Goal: Information Seeking & Learning: Compare options

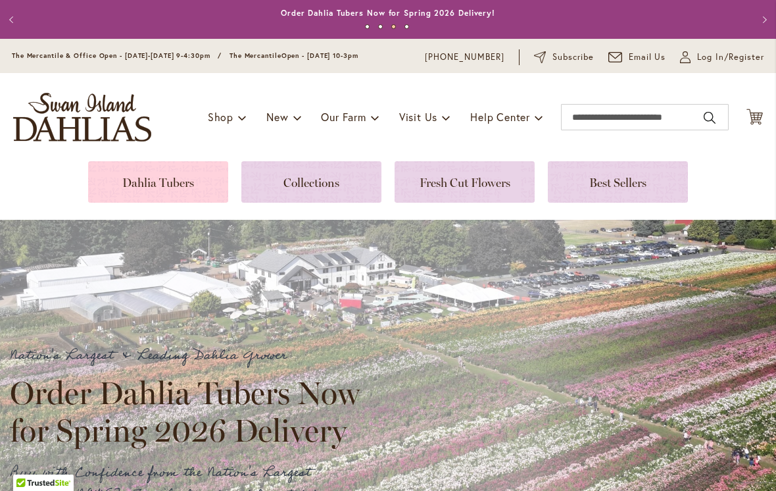
click at [139, 170] on link at bounding box center [158, 181] width 140 height 41
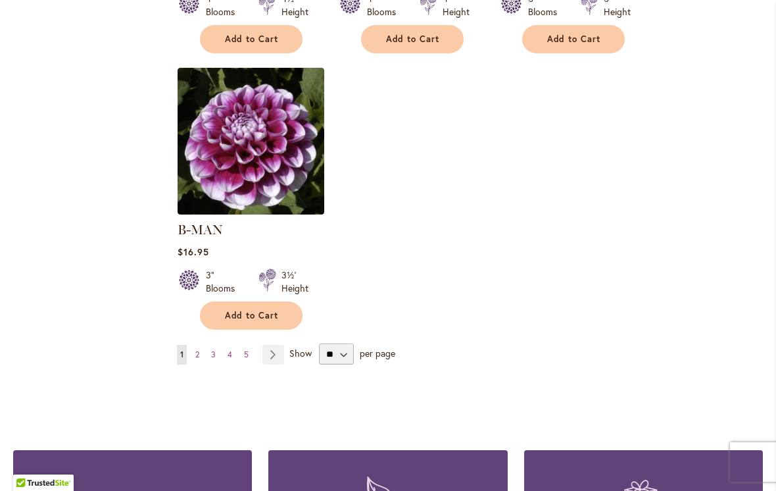
scroll to position [1658, 0]
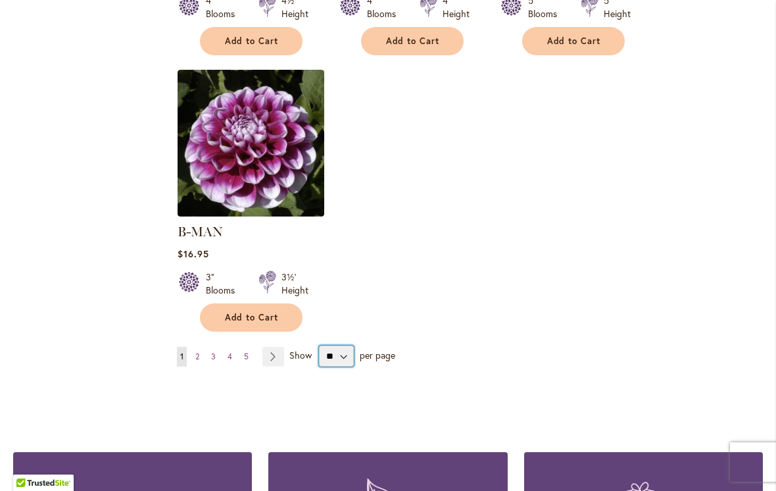
click at [346, 345] on select "** ** ** **" at bounding box center [336, 355] width 35 height 21
select select "**"
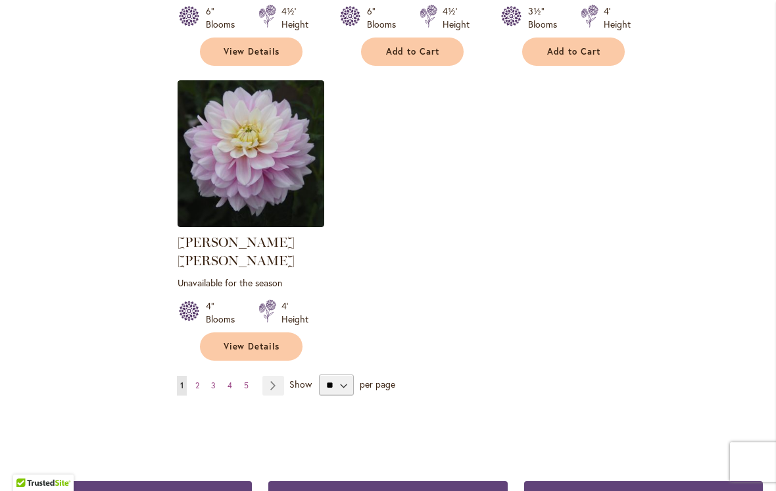
scroll to position [6122, 0]
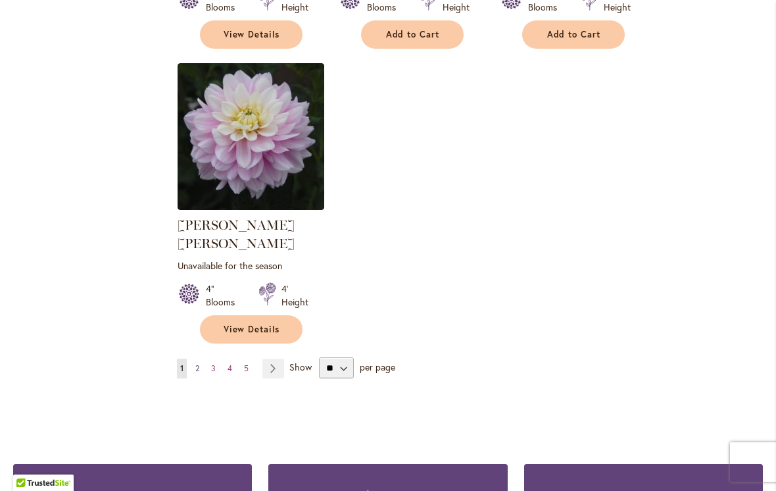
click at [200, 358] on link "Page 2" at bounding box center [197, 368] width 11 height 20
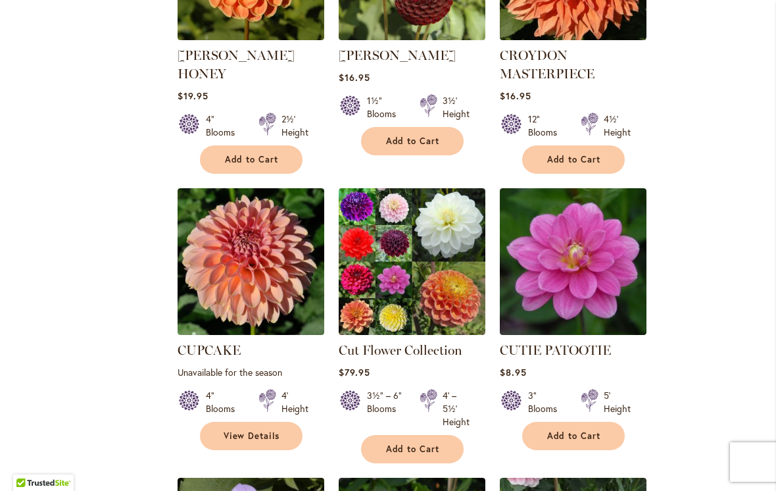
scroll to position [2426, 0]
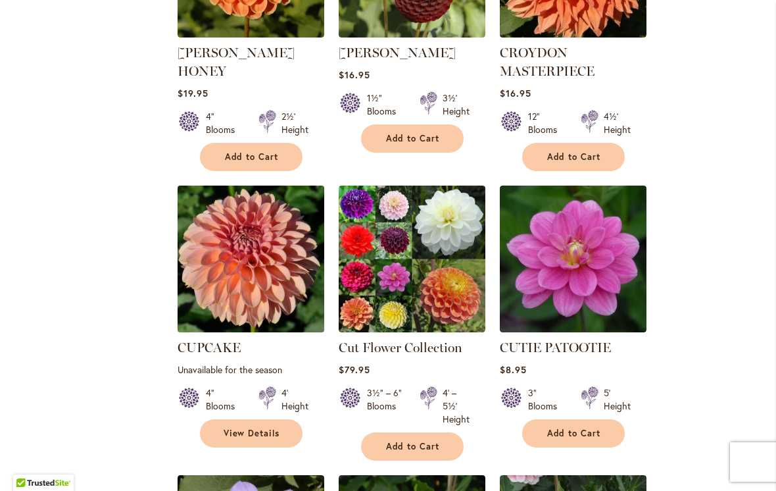
click at [228, 207] on img at bounding box center [251, 259] width 154 height 154
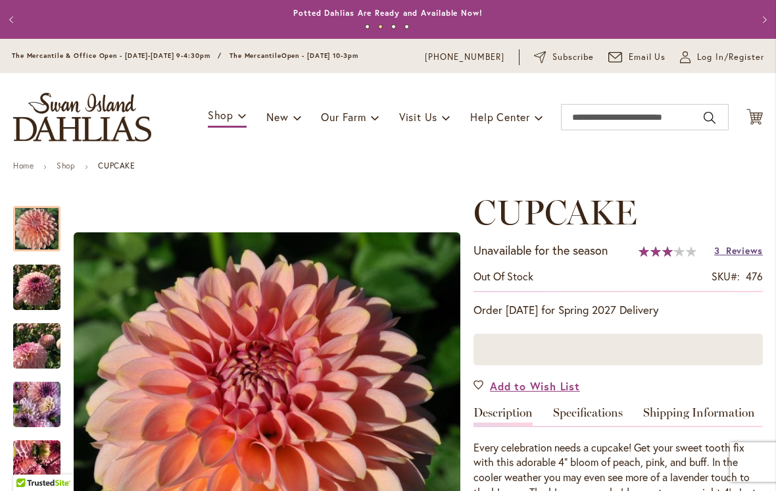
click at [749, 249] on span "Reviews" at bounding box center [744, 250] width 37 height 12
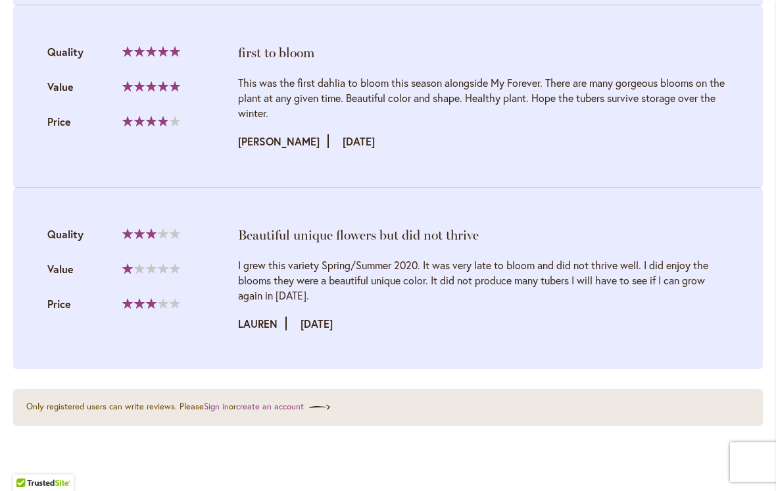
scroll to position [1642, 0]
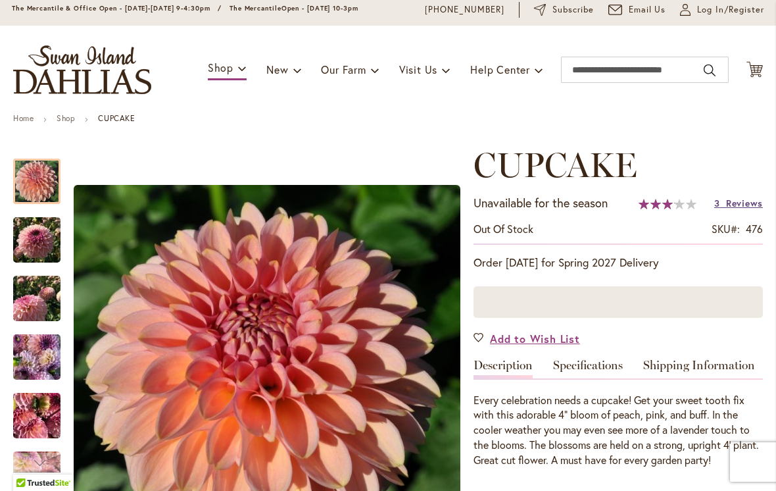
click at [737, 207] on span "Reviews" at bounding box center [744, 203] width 37 height 12
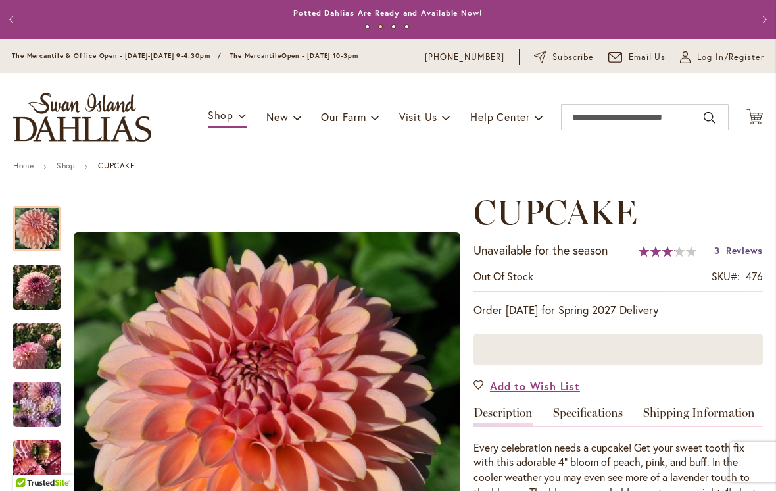
scroll to position [-1, 0]
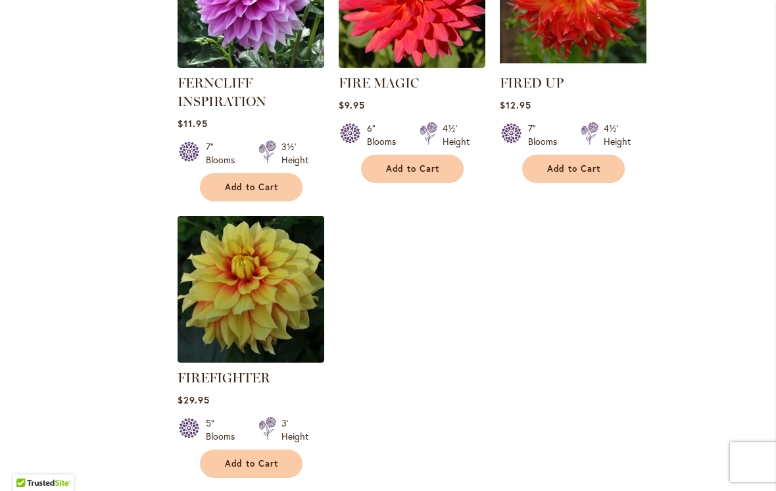
scroll to position [6126, 0]
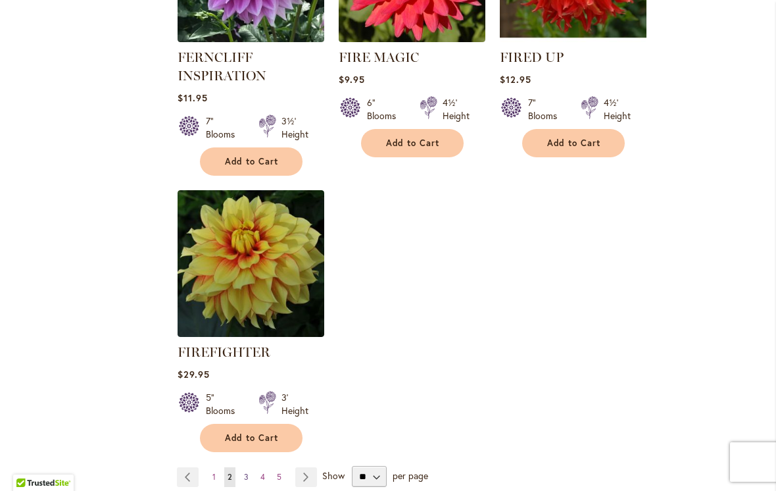
click at [251, 467] on link "Page 3" at bounding box center [246, 477] width 11 height 20
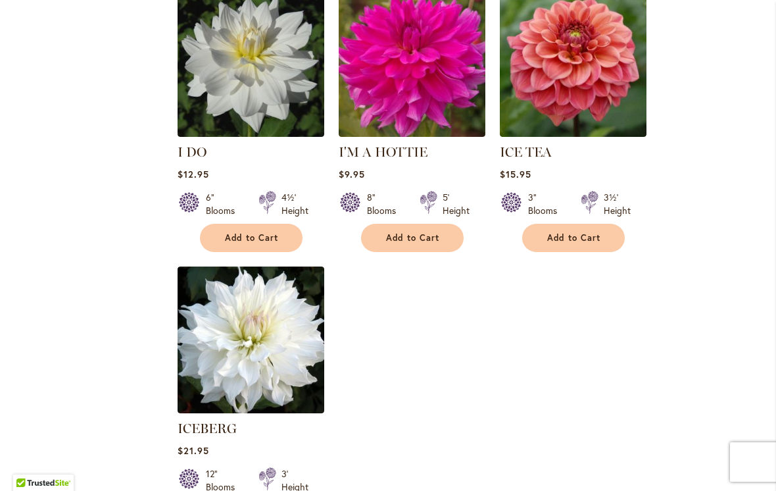
scroll to position [6220, 0]
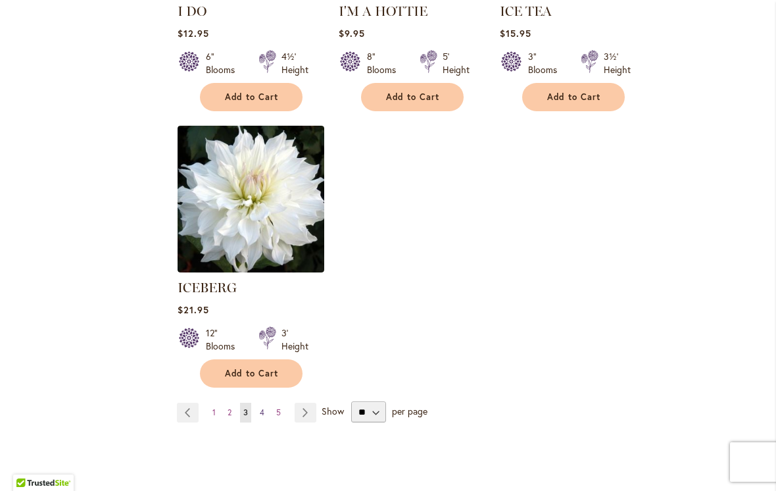
click at [266, 403] on link "Page 4" at bounding box center [262, 413] width 11 height 20
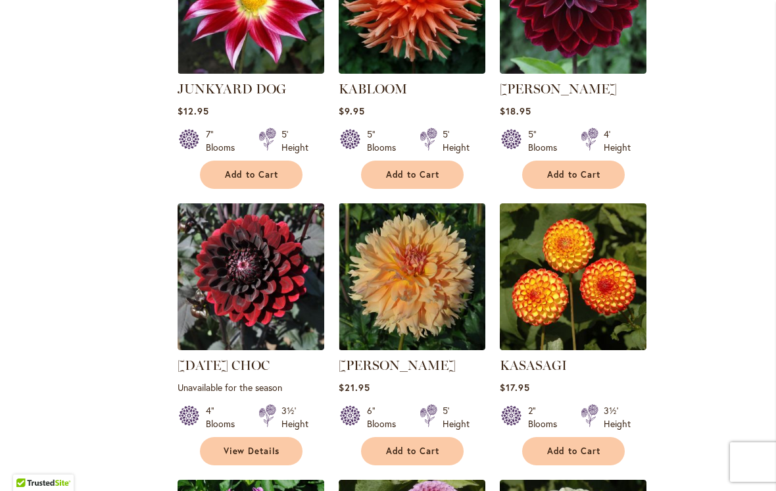
scroll to position [2190, 0]
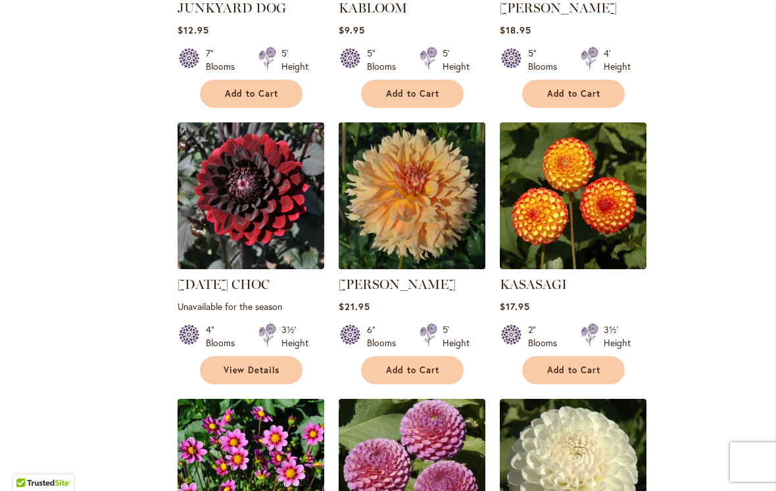
click at [402, 208] on img at bounding box center [412, 196] width 154 height 154
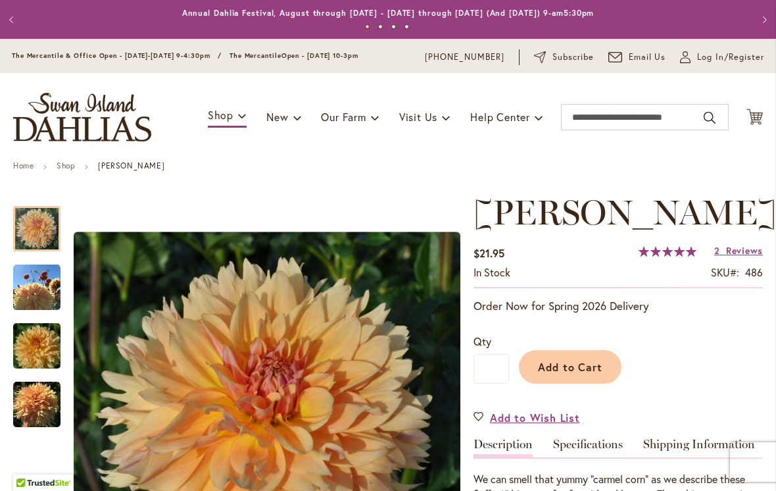
click at [56, 399] on img "KARMEL KORN" at bounding box center [36, 404] width 47 height 47
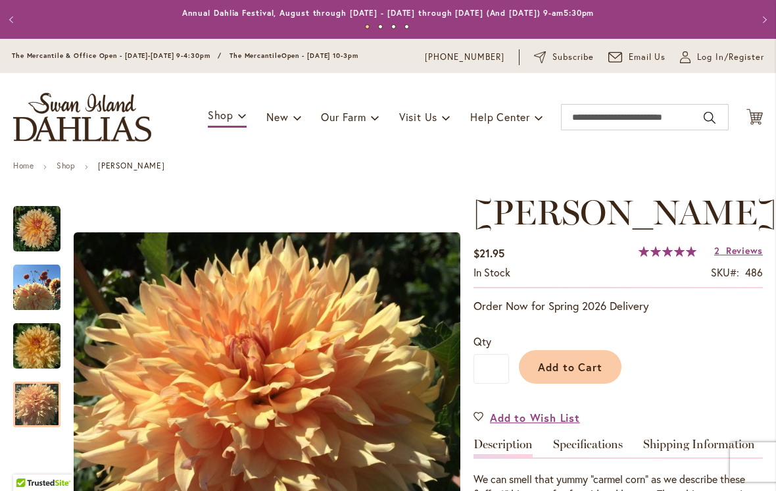
click at [39, 411] on img "KARMEL KORN" at bounding box center [36, 404] width 47 height 47
click at [45, 347] on img "KARMEL KORN" at bounding box center [36, 345] width 95 height 63
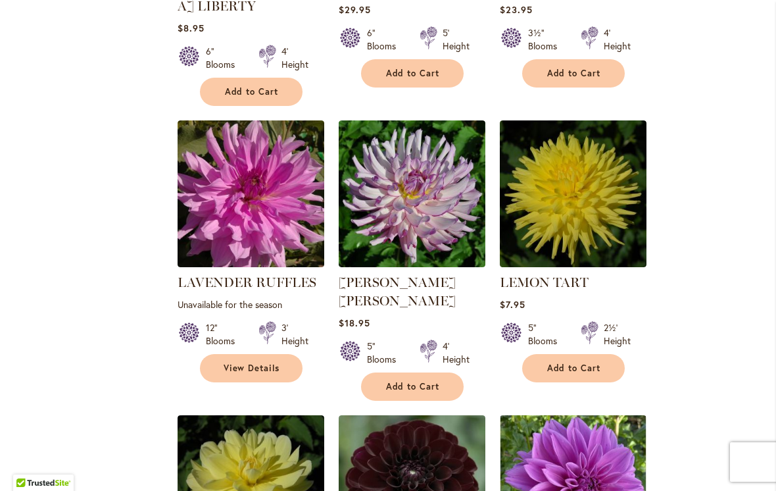
scroll to position [3330, 0]
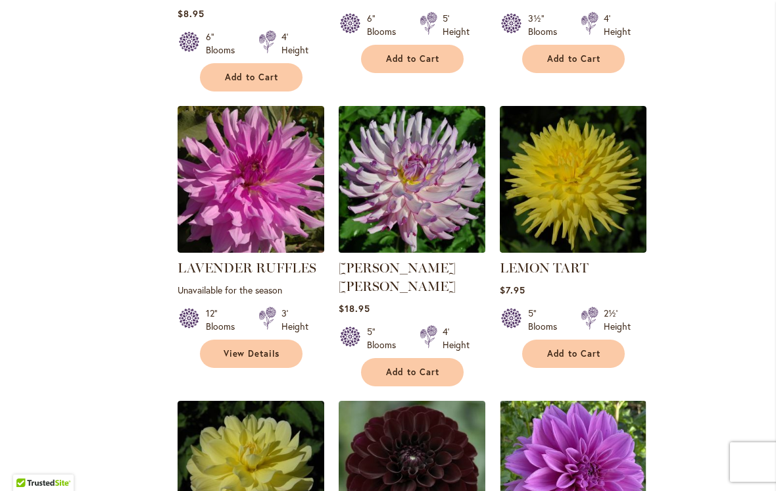
click at [424, 145] on img at bounding box center [412, 180] width 154 height 154
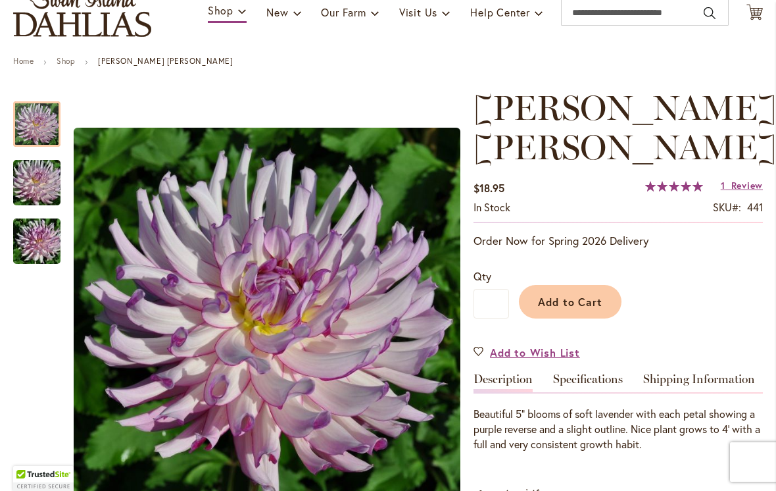
scroll to position [112, 0]
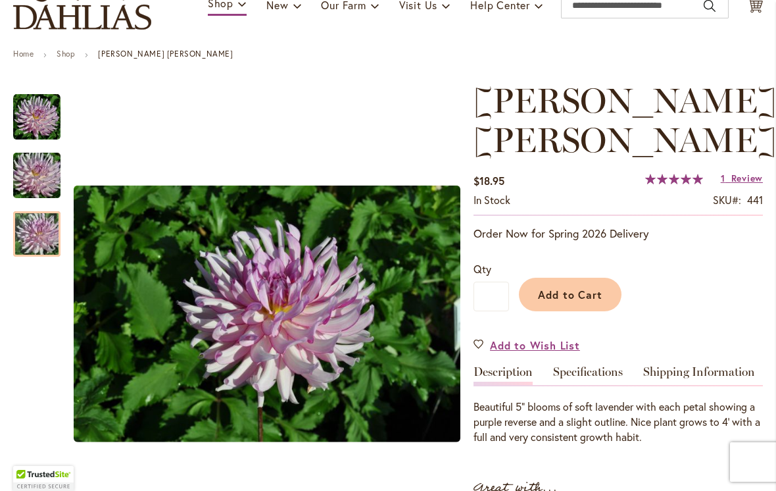
click at [45, 231] on img "LEILA SAVANNA ROSE" at bounding box center [36, 234] width 95 height 63
click at [49, 181] on img "LEILA SAVANNA ROSE" at bounding box center [36, 175] width 95 height 63
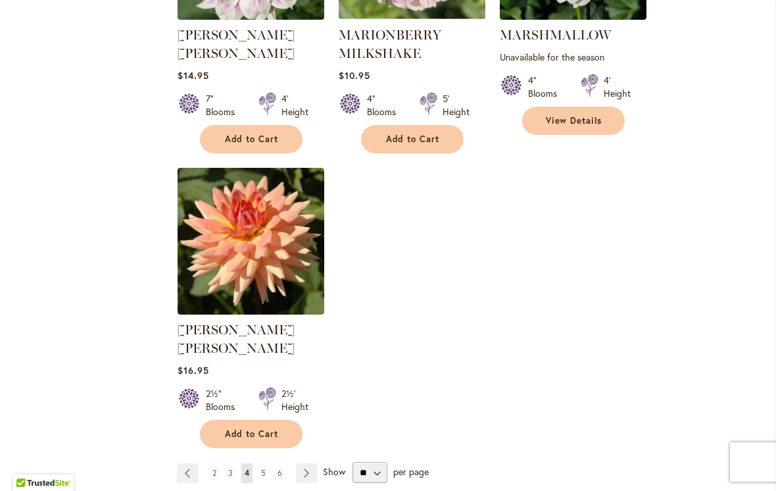
scroll to position [6108, 0]
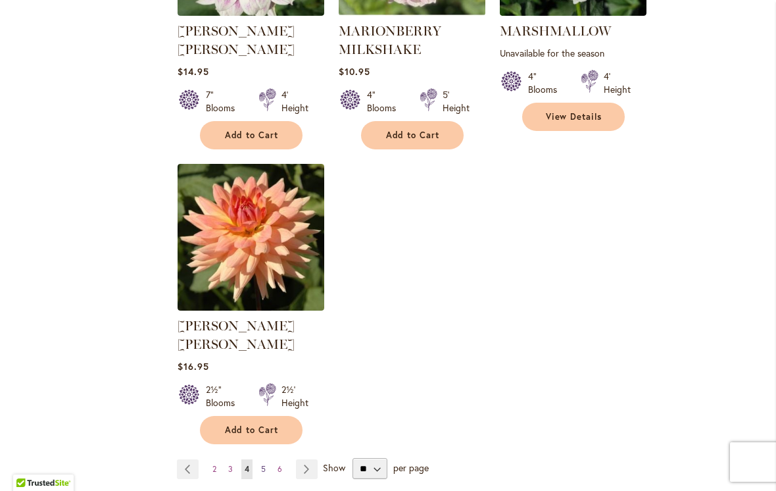
click at [266, 459] on link "Page 5" at bounding box center [263, 469] width 11 height 20
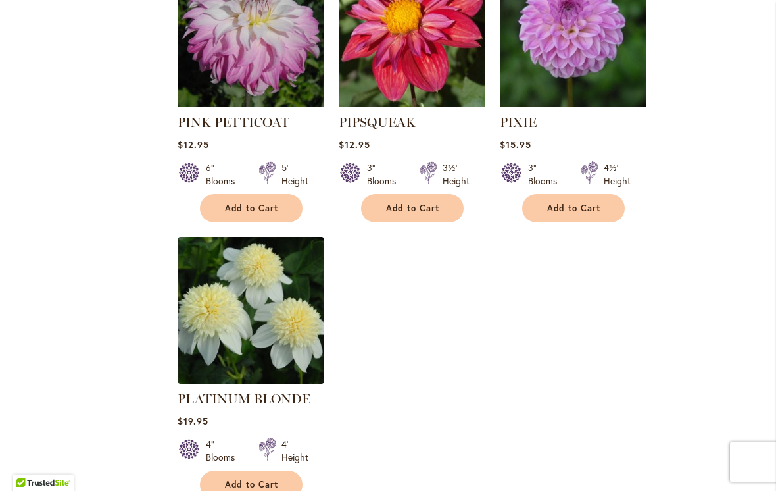
scroll to position [6059, 0]
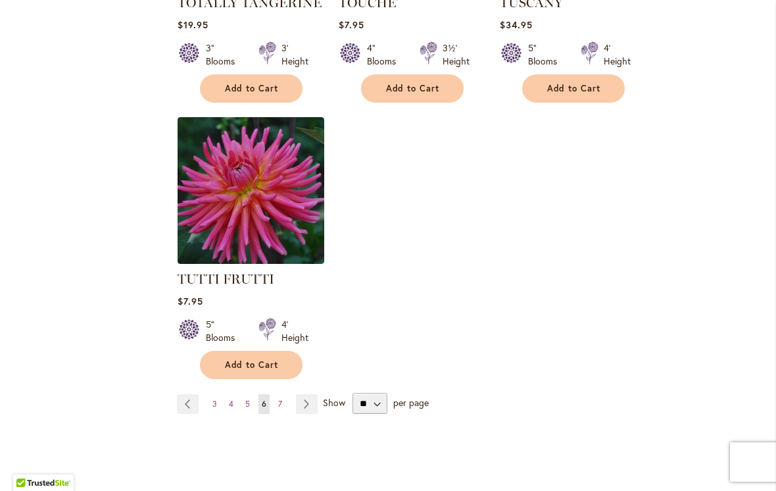
scroll to position [6108, 0]
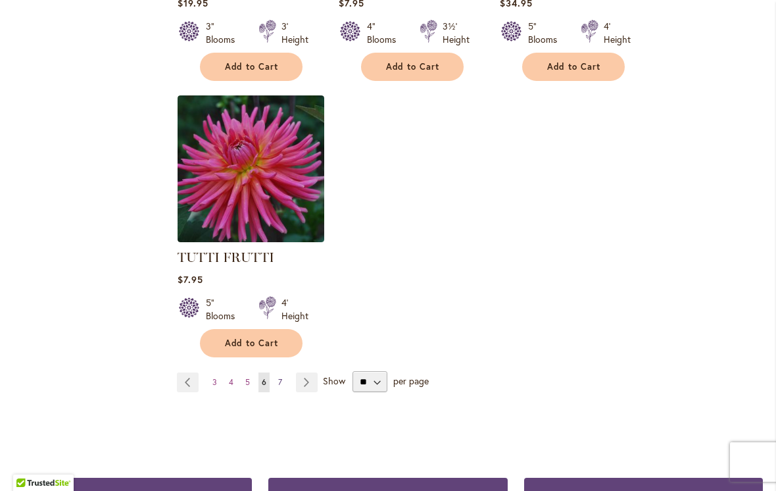
click at [282, 372] on link "Page 7" at bounding box center [280, 382] width 11 height 20
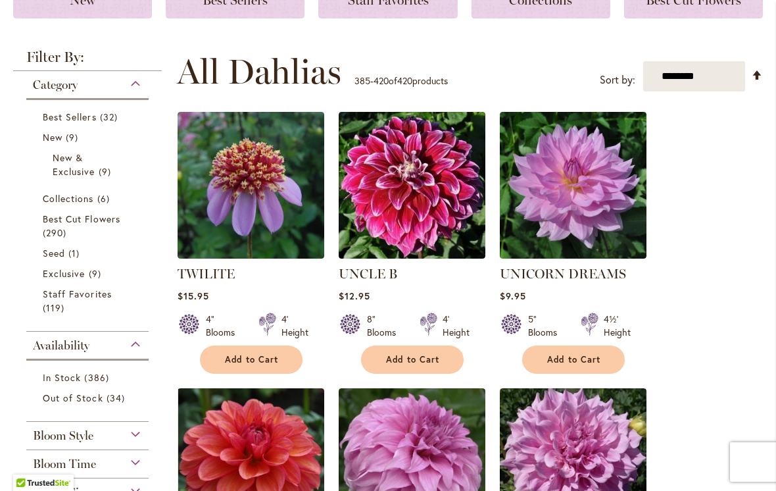
scroll to position [216, 0]
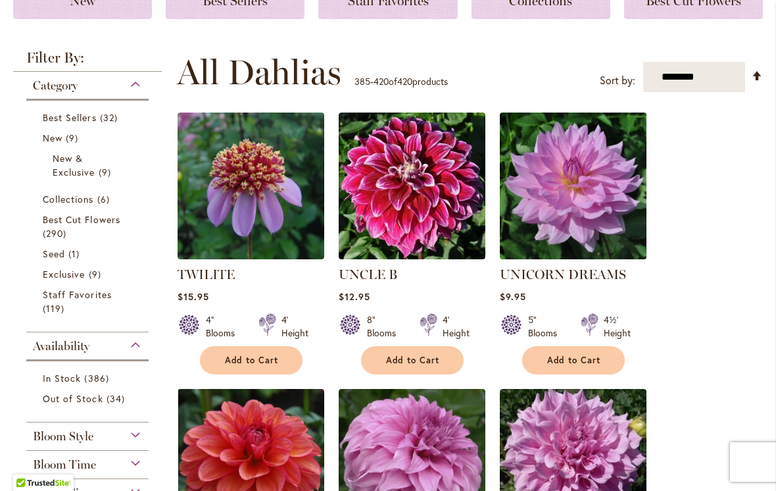
click at [581, 184] on img at bounding box center [573, 186] width 154 height 154
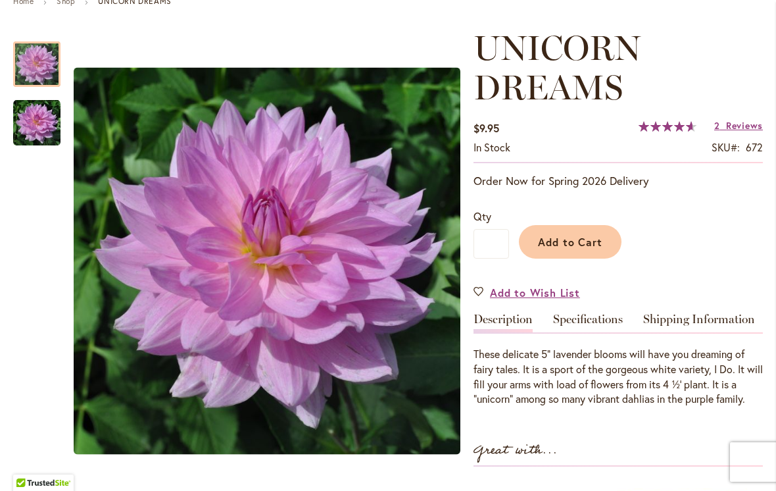
scroll to position [215, 0]
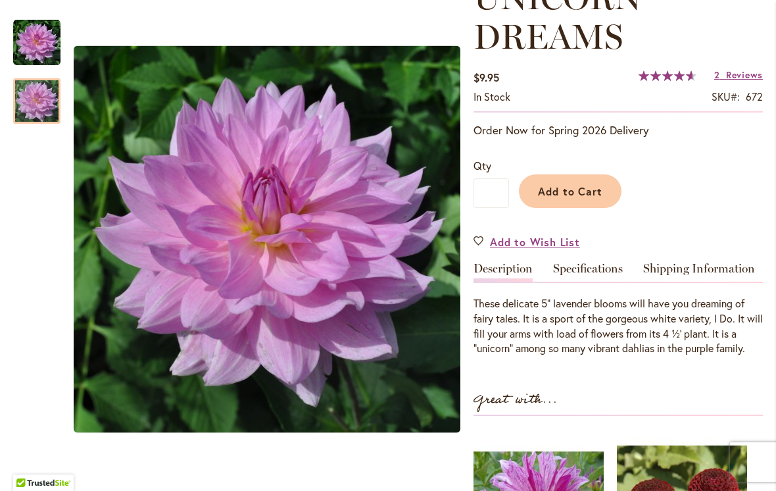
click at [32, 106] on img "UNICORN DREAMS" at bounding box center [36, 101] width 47 height 47
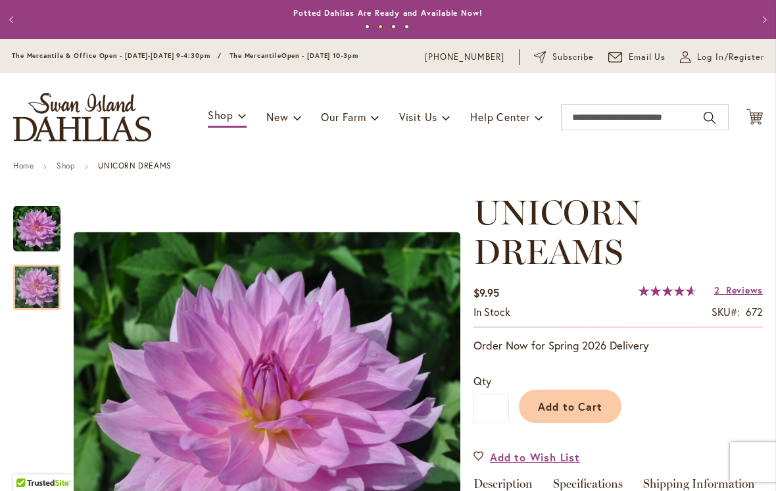
scroll to position [0, 0]
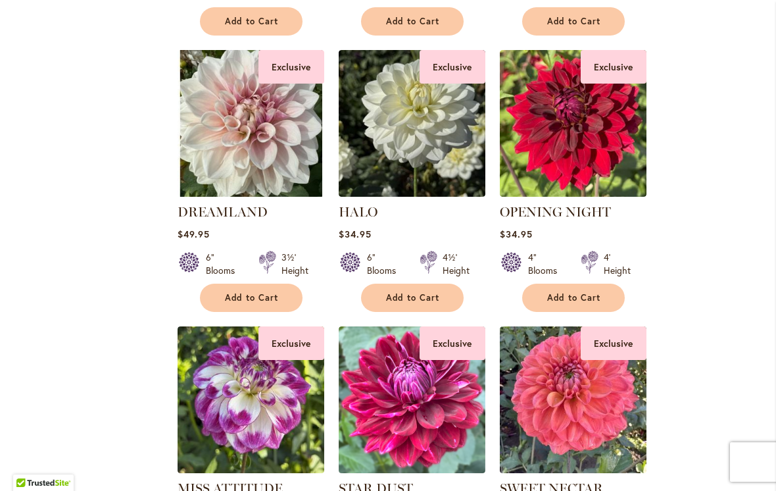
scroll to position [2795, 0]
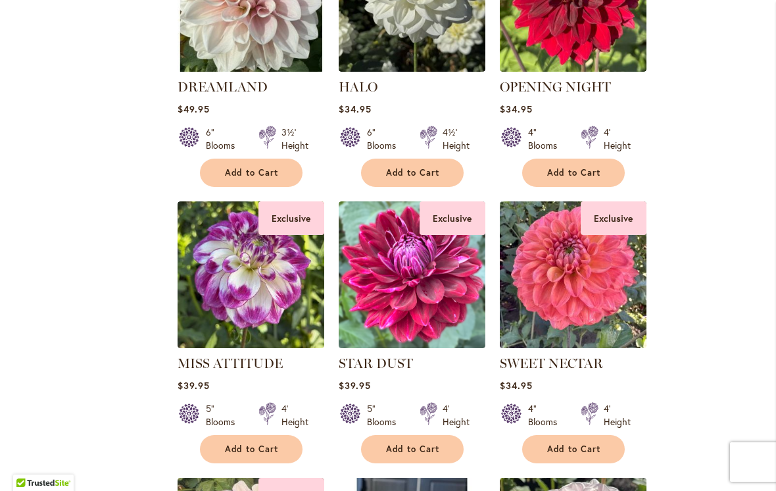
scroll to position [2851, 0]
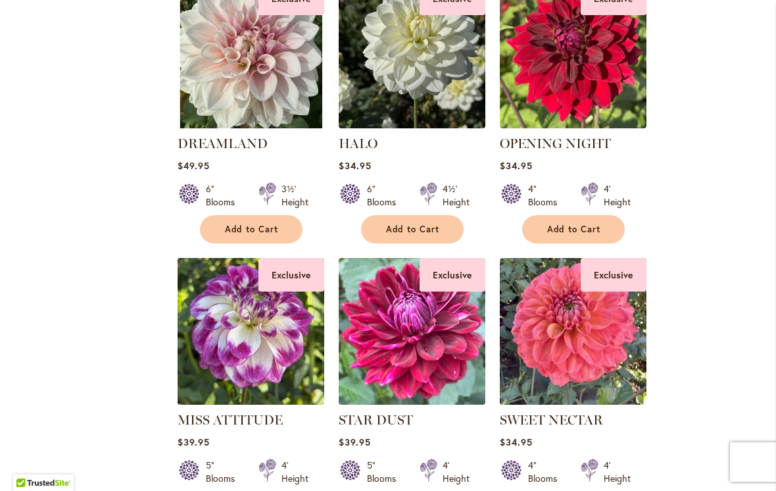
click at [238, 328] on img at bounding box center [251, 332] width 154 height 154
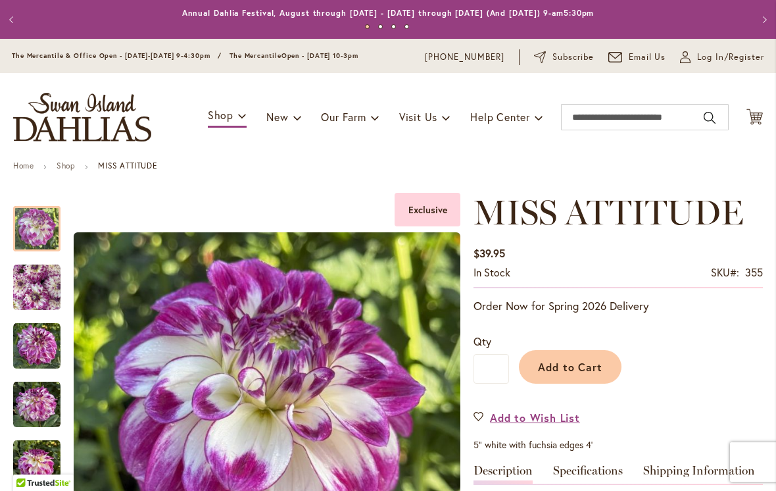
click at [34, 343] on img "MISS ATTITUDE" at bounding box center [36, 345] width 47 height 47
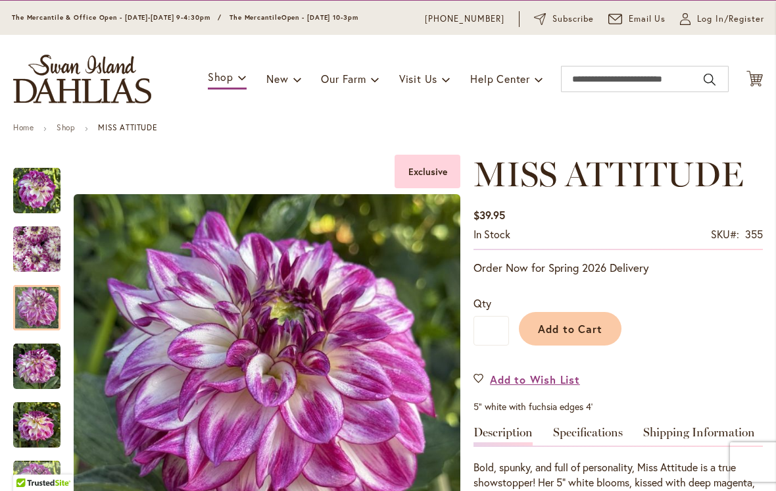
scroll to position [143, 0]
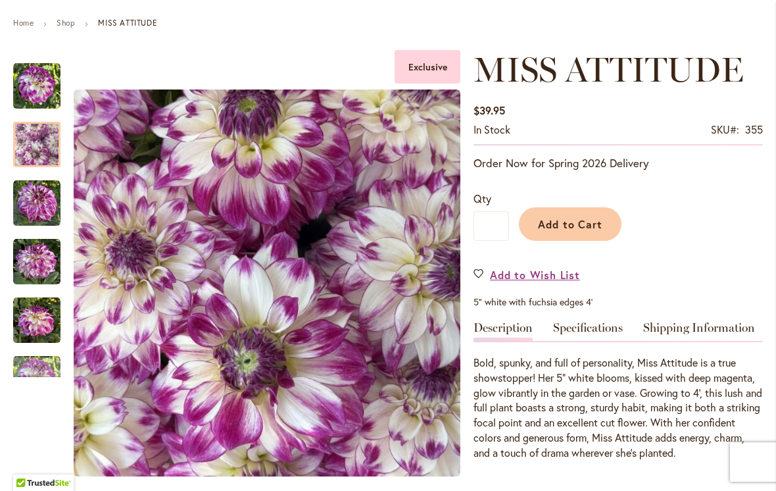
click at [36, 157] on div at bounding box center [36, 144] width 47 height 45
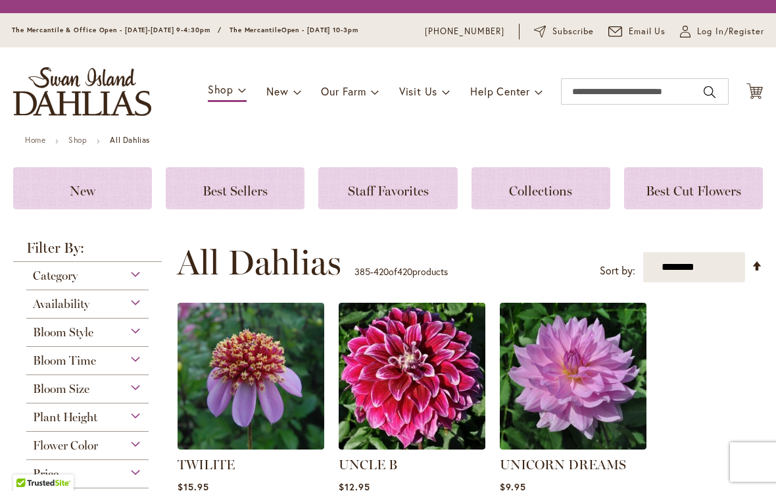
scroll to position [318, 0]
